Goal: Find specific fact: Find contact information

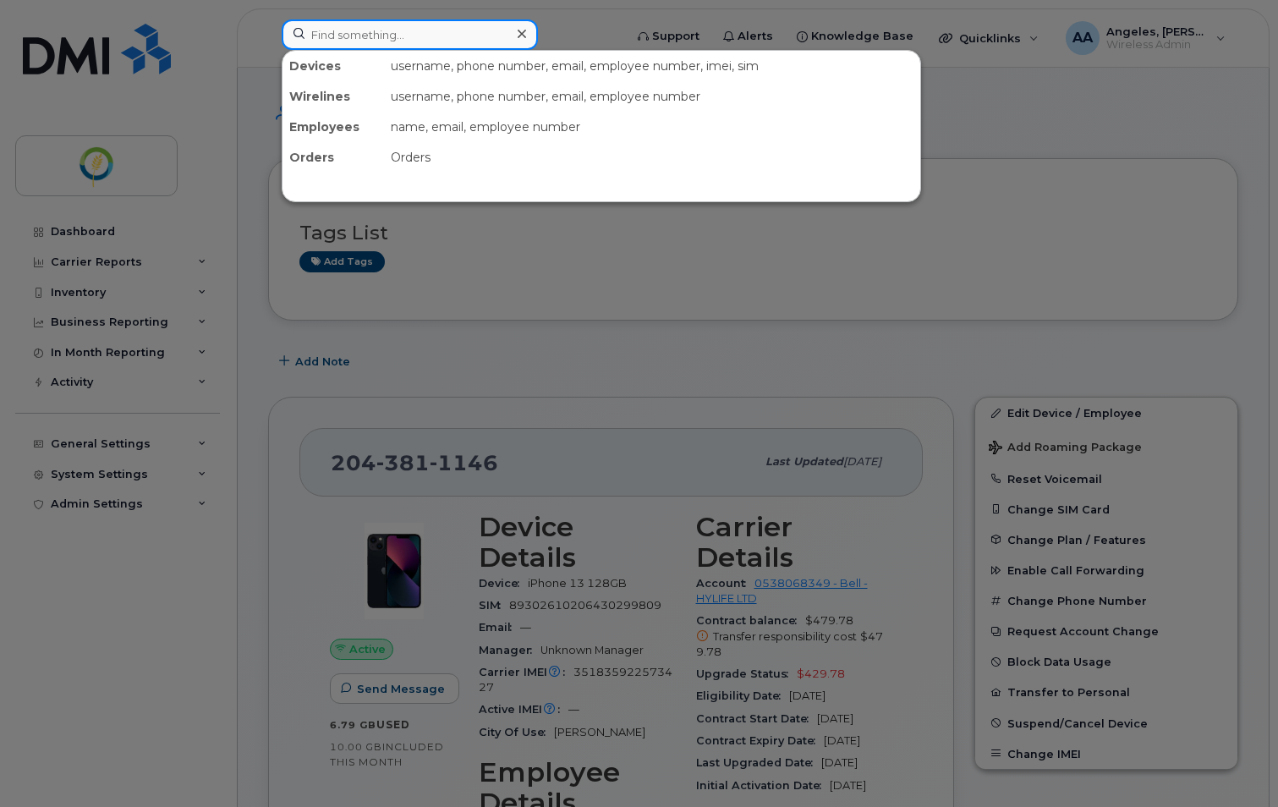
click at [382, 33] on input at bounding box center [410, 34] width 256 height 30
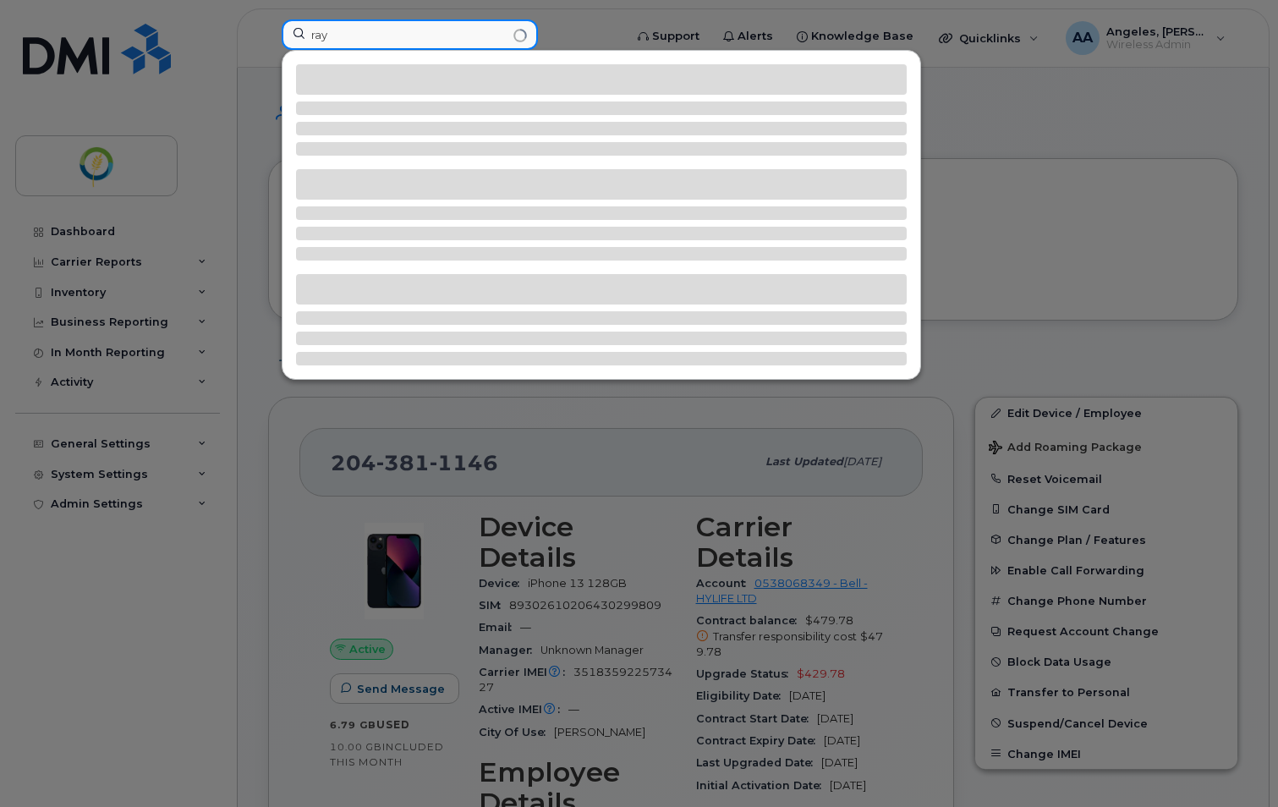
type input "ray"
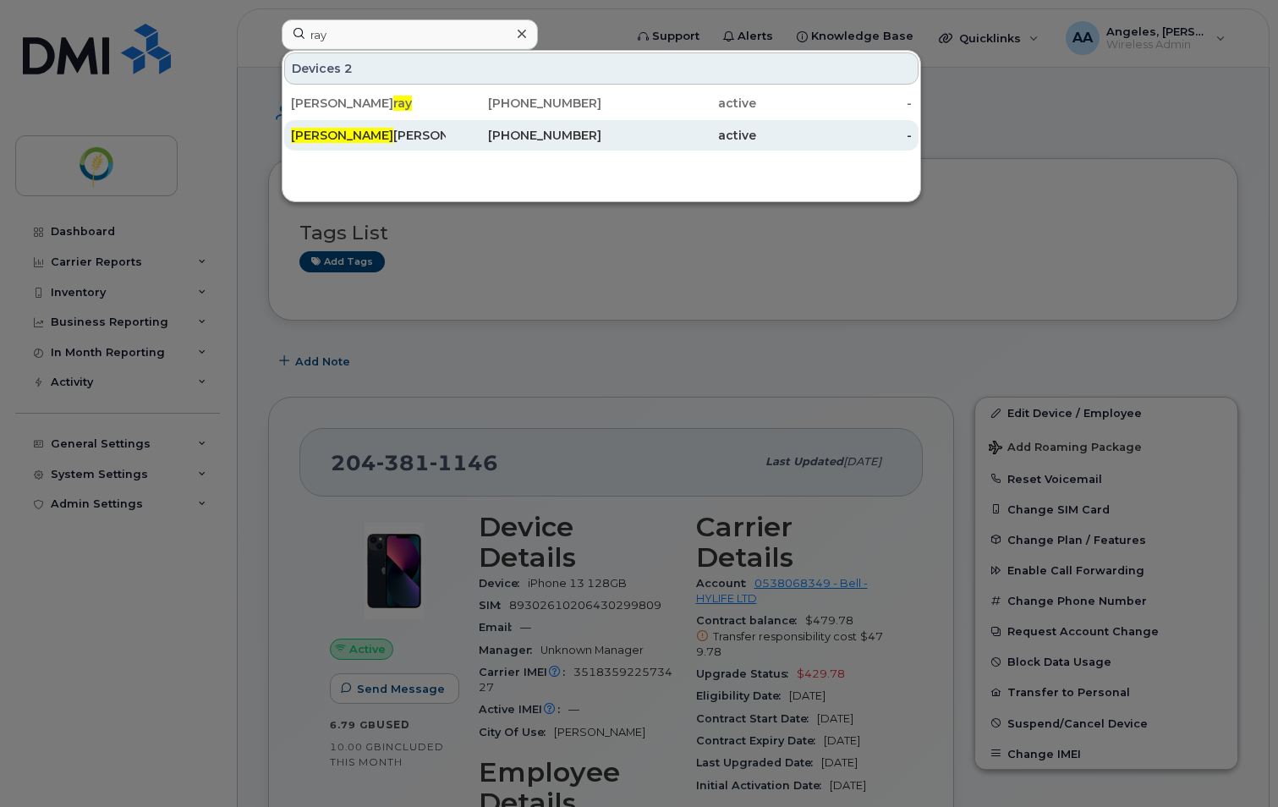
click at [358, 138] on div "Ray Tetrault" at bounding box center [368, 135] width 155 height 17
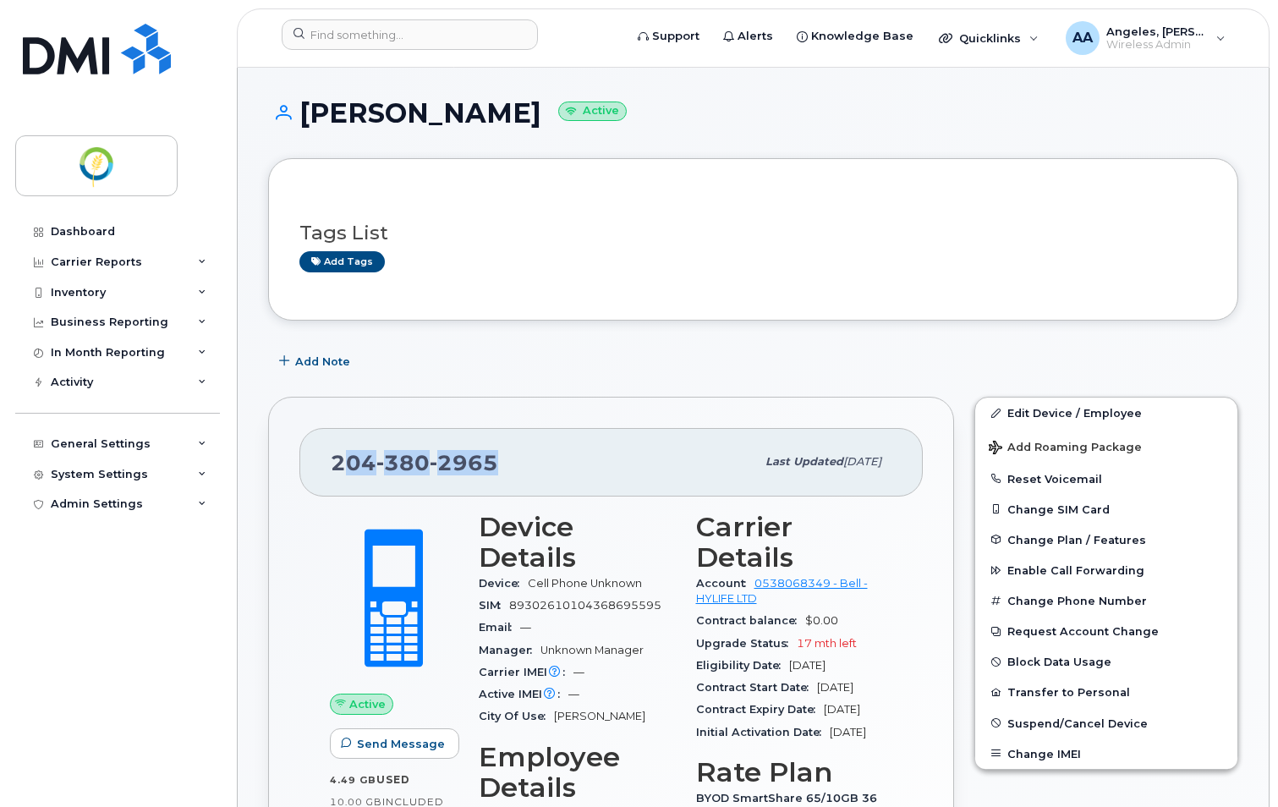
drag, startPoint x: 521, startPoint y: 461, endPoint x: 341, endPoint y: 464, distance: 180.2
click at [341, 464] on div "[PHONE_NUMBER]" at bounding box center [543, 462] width 425 height 36
click at [518, 464] on div "[PHONE_NUMBER]" at bounding box center [543, 462] width 425 height 36
drag, startPoint x: 517, startPoint y: 462, endPoint x: 321, endPoint y: 464, distance: 195.4
click at [321, 464] on div "[PHONE_NUMBER] Last updated [DATE]" at bounding box center [611, 462] width 624 height 68
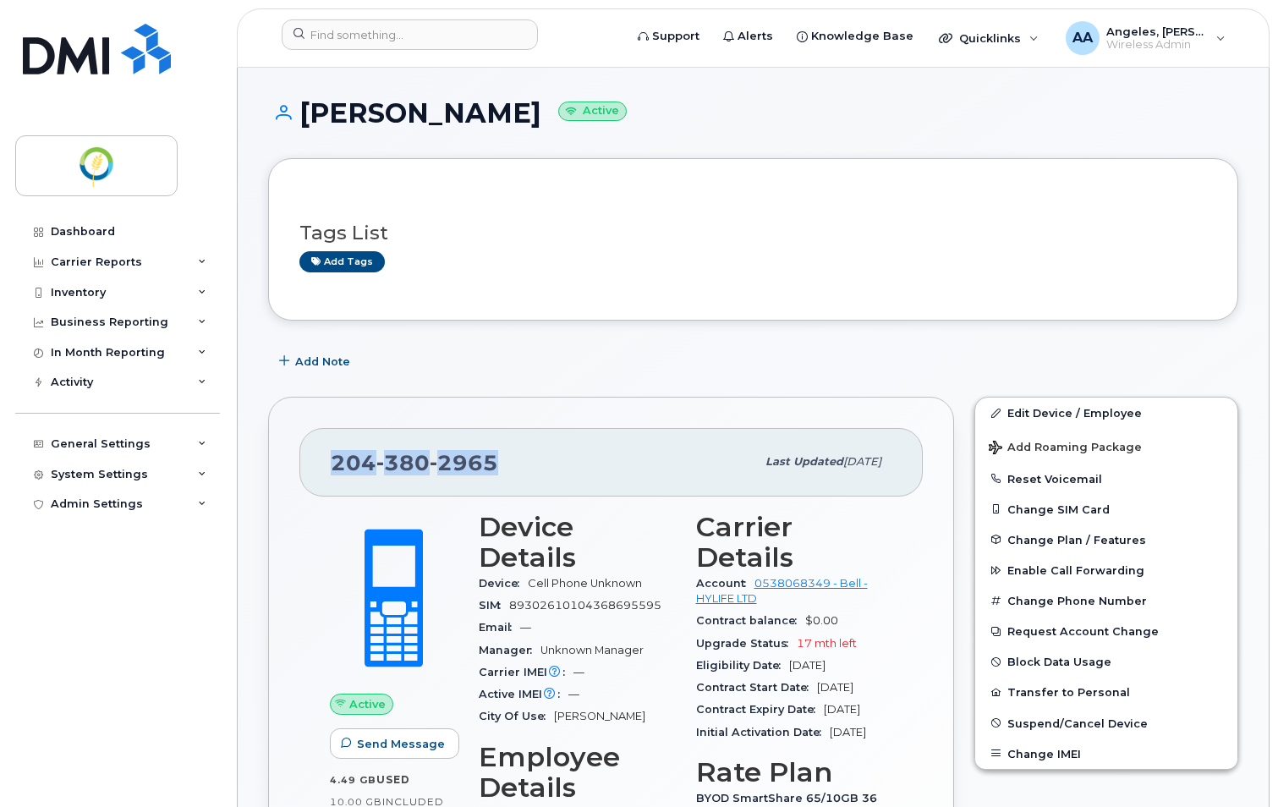
copy span "[PHONE_NUMBER]"
click at [519, 446] on div "[PHONE_NUMBER]" at bounding box center [543, 462] width 425 height 36
drag, startPoint x: 501, startPoint y: 459, endPoint x: 277, endPoint y: 464, distance: 224.2
click at [277, 464] on div "[PHONE_NUMBER] Last updated [DATE] Active Send Message 4.49 GB  used 10.00 GB  …" at bounding box center [611, 768] width 686 height 742
copy span "[PHONE_NUMBER]"
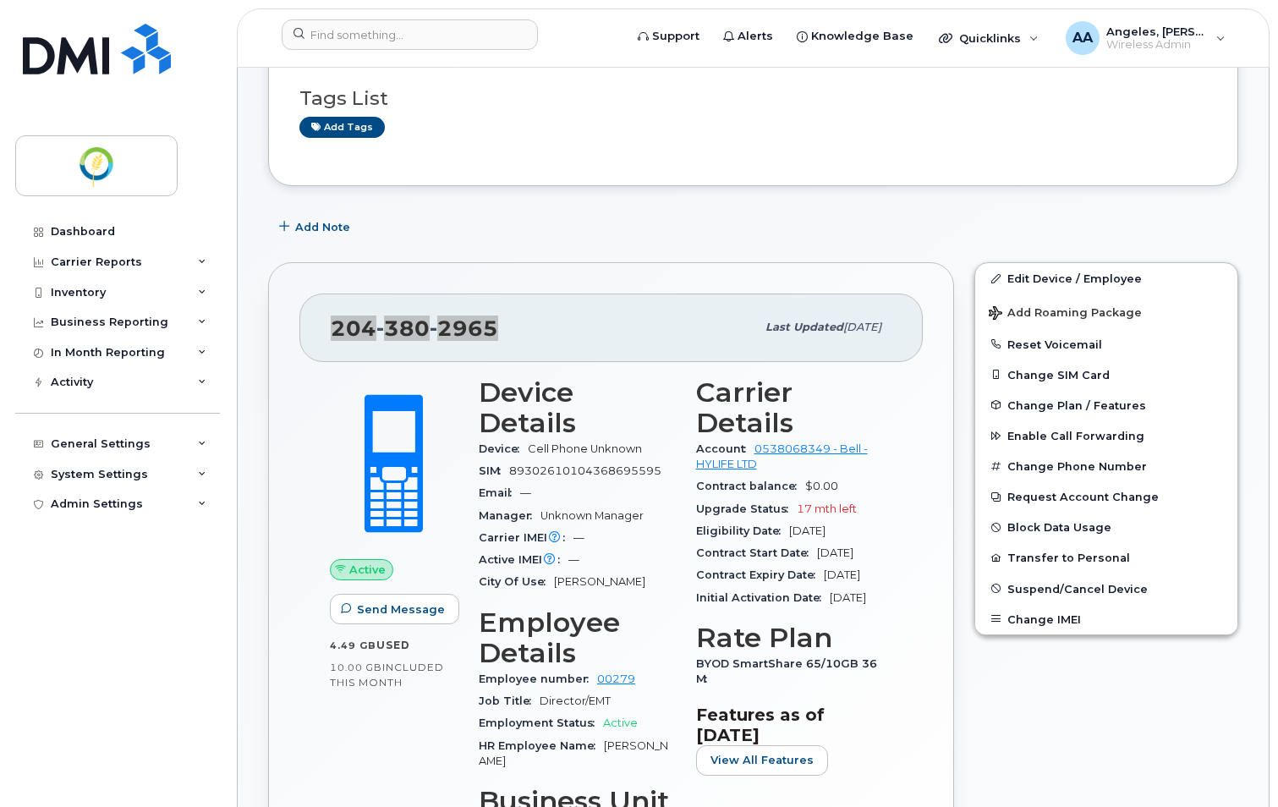
scroll to position [338, 0]
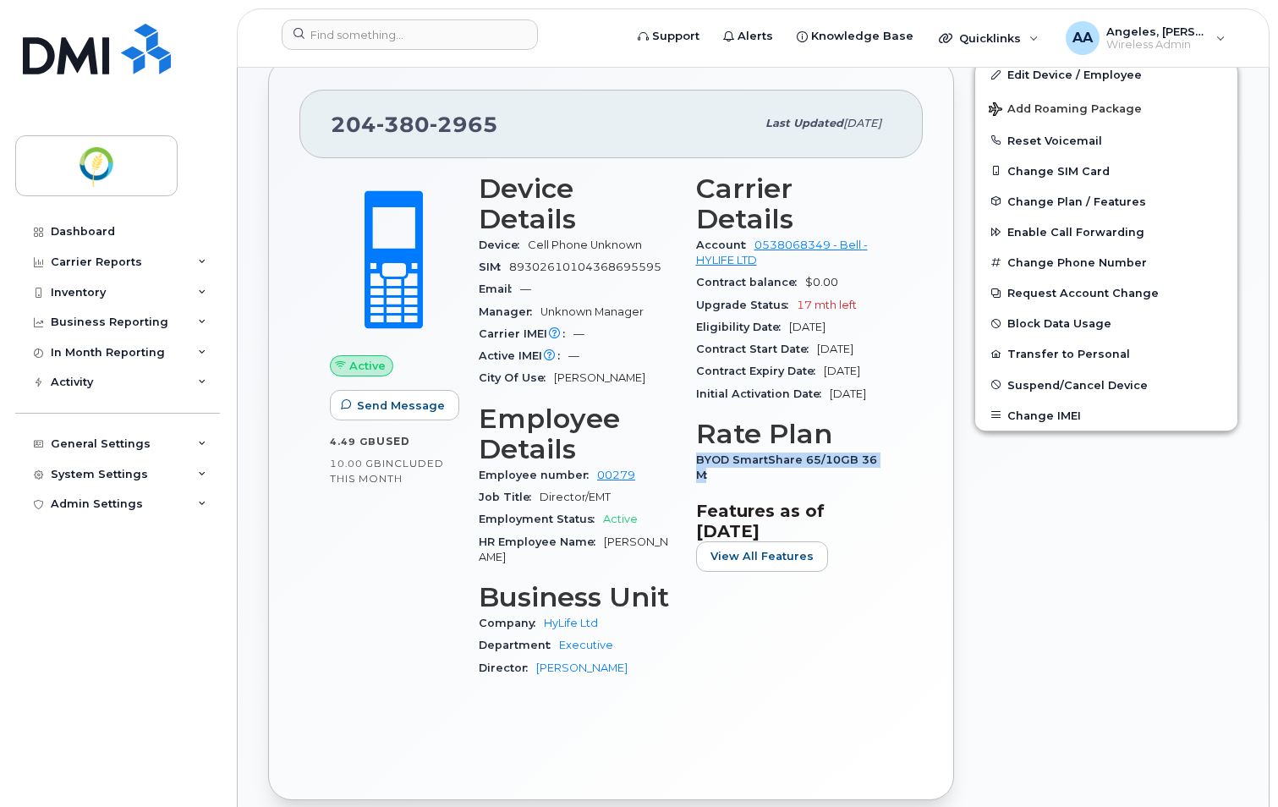
drag, startPoint x: 889, startPoint y: 492, endPoint x: 694, endPoint y: 486, distance: 195.5
click at [694, 486] on div "Carrier Details Account 0538068349 - Bell - HYLIFE LTD Contract balance $0.00 U…" at bounding box center [794, 433] width 217 height 540
copy span "BYOD SmartShare 65/10GB 36M"
